Goal: Information Seeking & Learning: Learn about a topic

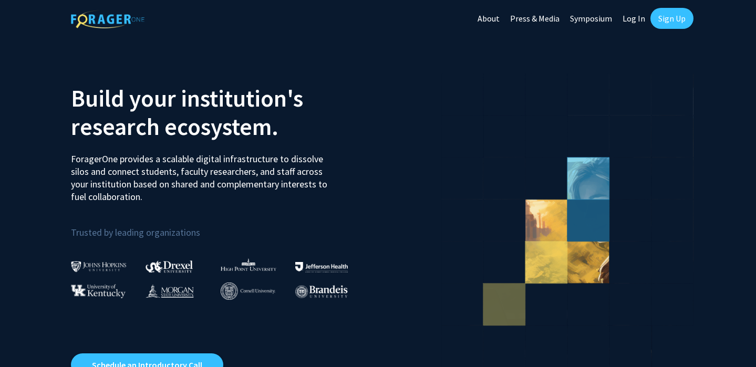
click at [630, 18] on link "Log In" at bounding box center [633, 18] width 33 height 37
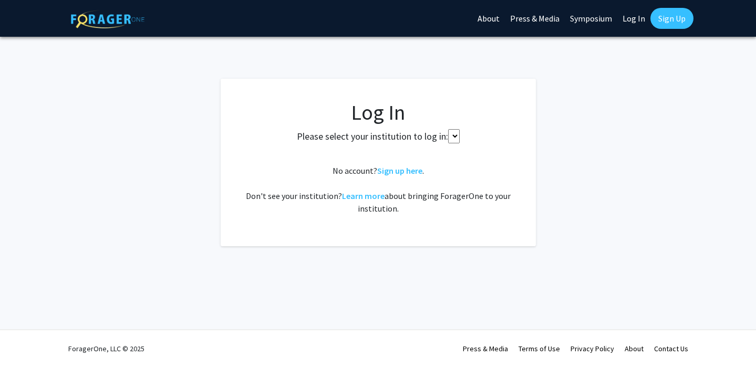
select select
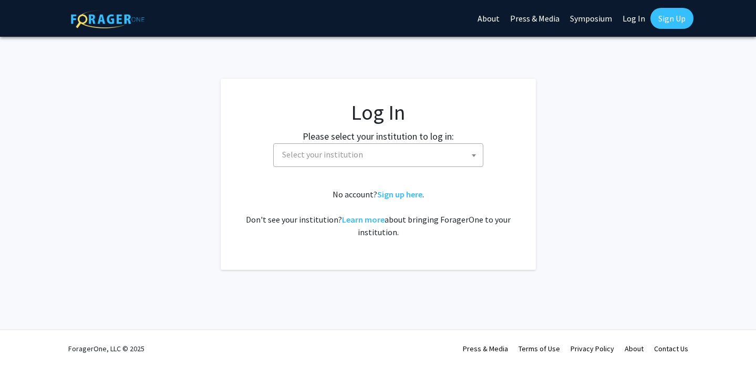
click at [630, 22] on link "Log In" at bounding box center [633, 18] width 33 height 37
click at [299, 157] on span "Select your institution" at bounding box center [322, 154] width 81 height 11
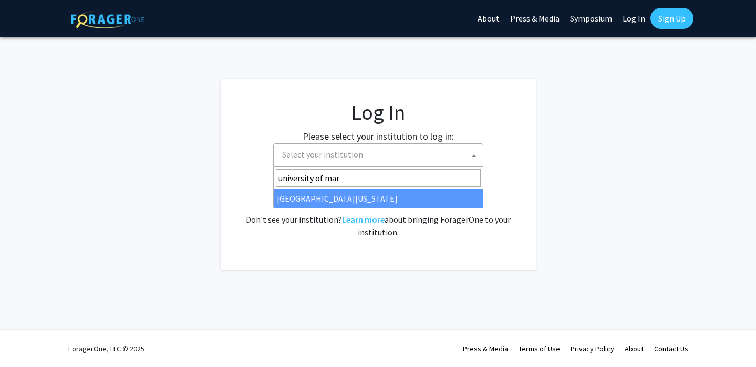
type input "university of mar"
select select "31"
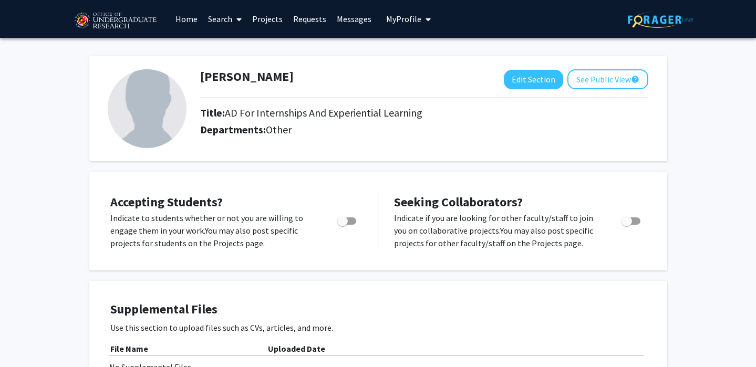
click at [260, 16] on link "Projects" at bounding box center [267, 19] width 41 height 37
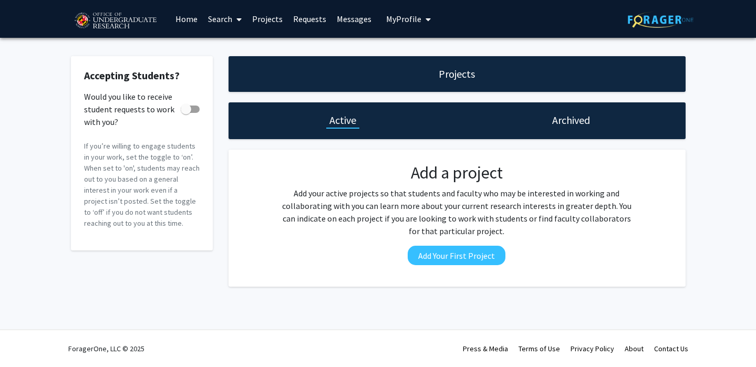
click at [355, 61] on div "Projects" at bounding box center [456, 74] width 457 height 36
click at [353, 80] on div "Projects" at bounding box center [456, 74] width 457 height 36
click at [218, 15] on link "Search" at bounding box center [225, 19] width 44 height 37
click at [226, 50] on span "Faculty/Staff" at bounding box center [241, 48] width 77 height 21
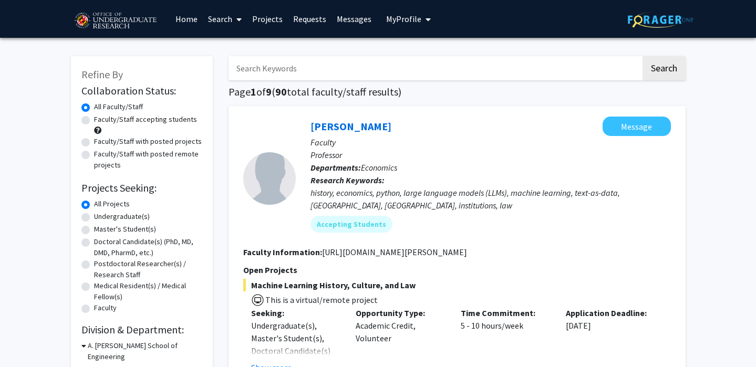
click at [94, 216] on label "Undergraduate(s)" at bounding box center [122, 216] width 56 height 11
click at [94, 216] on input "Undergraduate(s)" at bounding box center [97, 214] width 7 height 7
radio input "true"
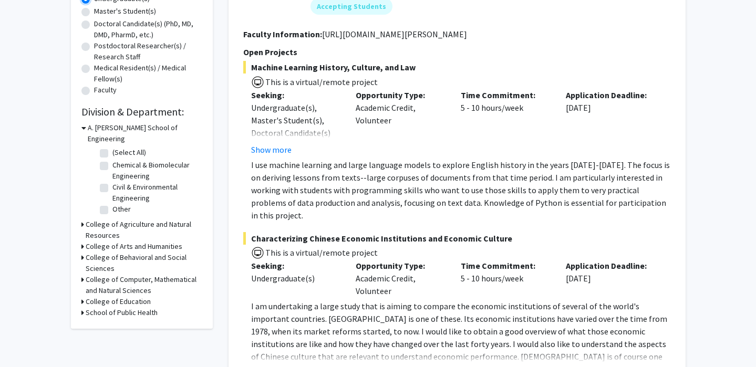
scroll to position [219, 0]
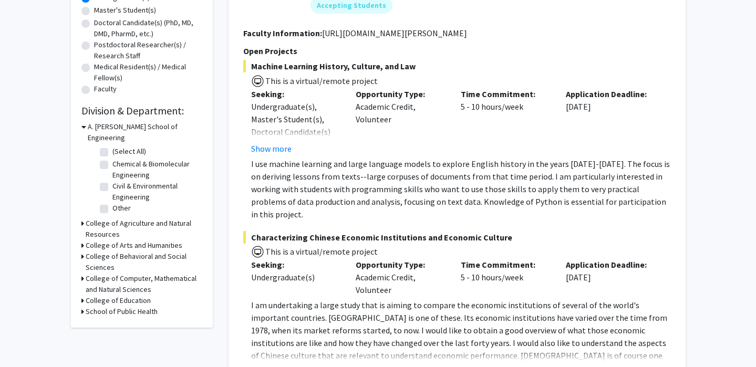
click at [130, 251] on h3 "College of Behavioral and Social Sciences" at bounding box center [144, 262] width 117 height 22
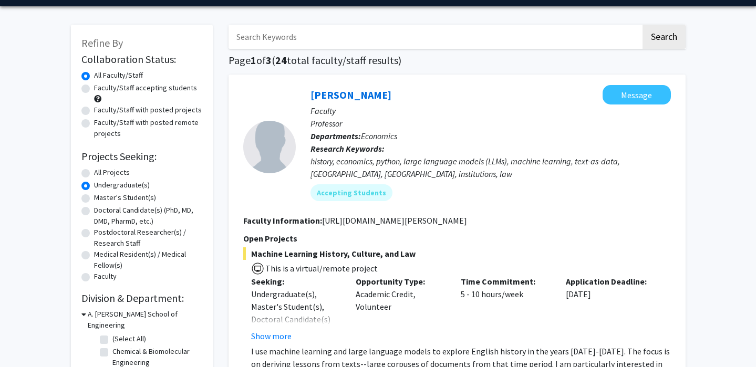
scroll to position [29, 0]
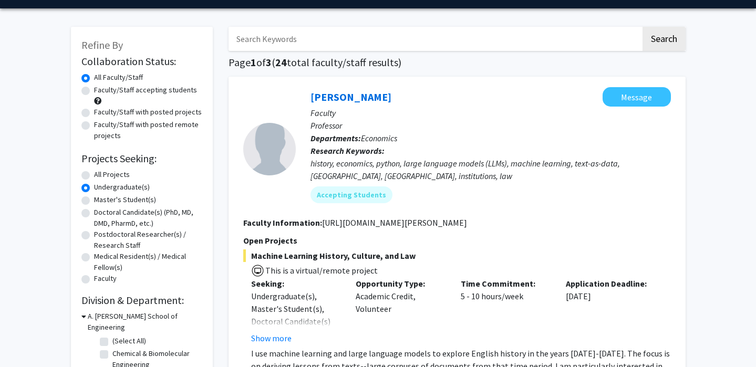
drag, startPoint x: 251, startPoint y: 255, endPoint x: 397, endPoint y: 264, distance: 146.8
click at [397, 264] on div "Machine Learning History, Culture, and Law This is a virtual/remote project See…" at bounding box center [456, 329] width 427 height 161
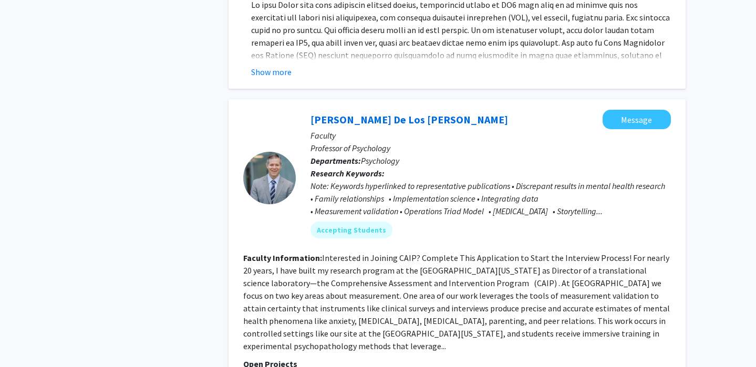
scroll to position [3495, 0]
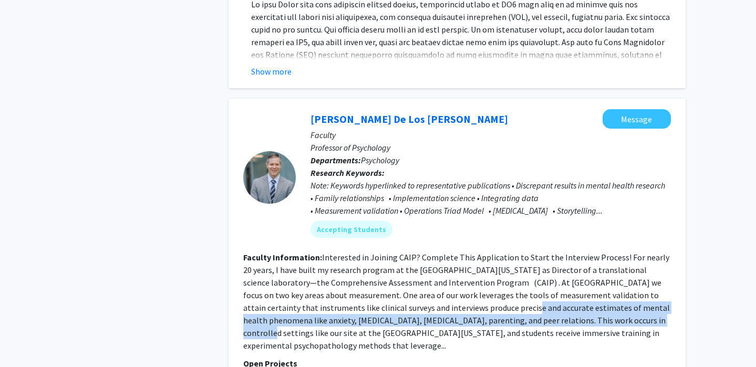
drag, startPoint x: 438, startPoint y: 260, endPoint x: 574, endPoint y: 265, distance: 136.1
click at [574, 265] on fg-read-more "Interested in Joining CAIP? Complete This Application to Start the Interview Pr…" at bounding box center [456, 301] width 426 height 99
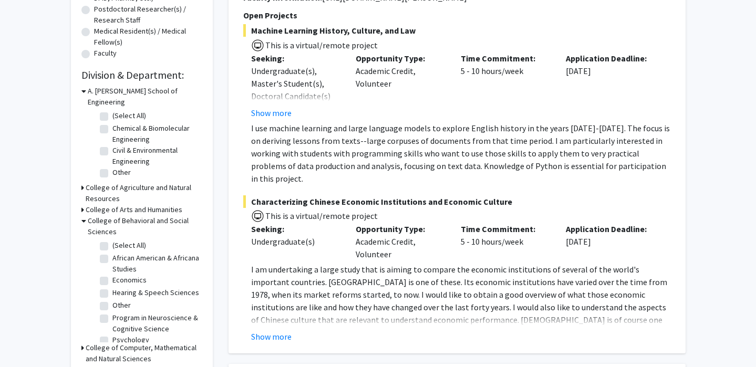
scroll to position [7, 0]
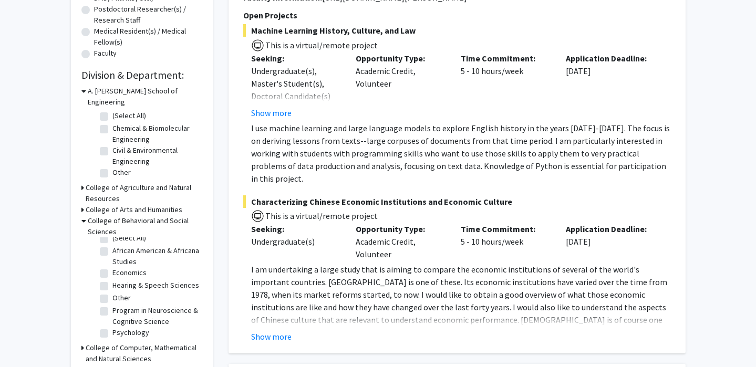
click at [112, 305] on label "Program in Neuroscience & Cognitive Science" at bounding box center [155, 316] width 87 height 22
click at [112, 305] on input "Program in Neuroscience & Cognitive Science" at bounding box center [115, 308] width 7 height 7
checkbox input "true"
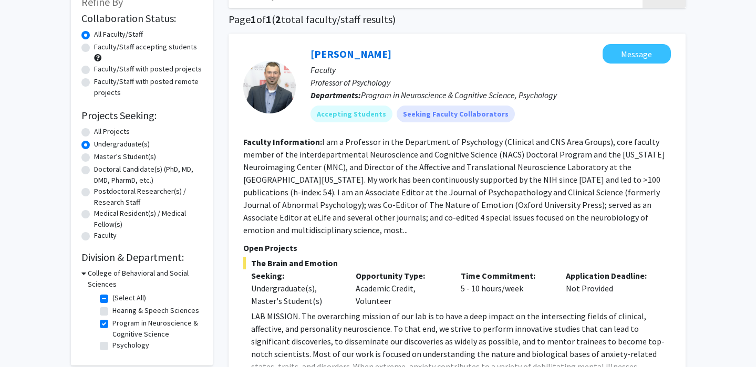
scroll to position [67, 0]
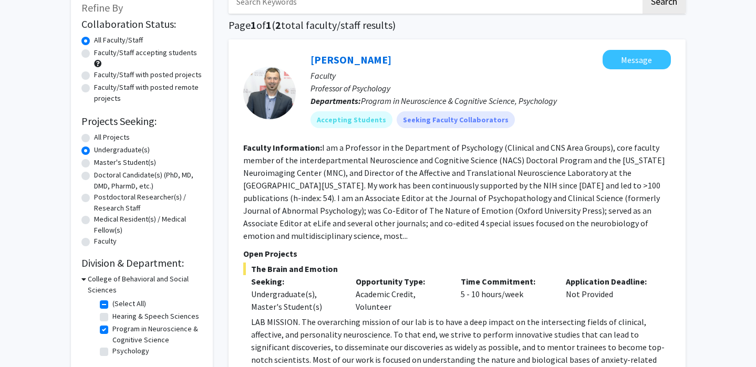
click at [112, 352] on label "Psychology" at bounding box center [130, 350] width 37 height 11
click at [112, 352] on input "Psychology" at bounding box center [115, 348] width 7 height 7
checkbox input "true"
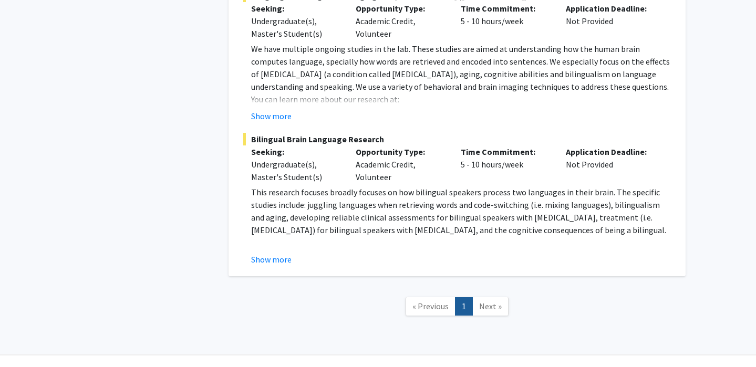
scroll to position [1157, 0]
